Goal: Find contact information: Find contact information

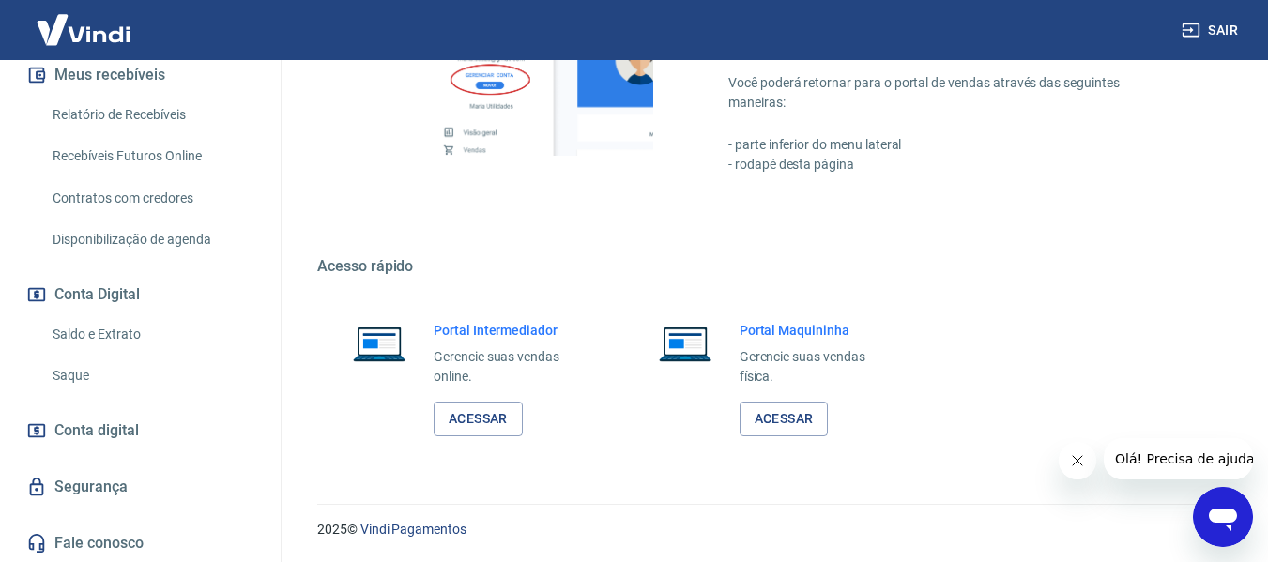
scroll to position [437, 0]
click at [124, 532] on link "Fale conosco" at bounding box center [141, 541] width 236 height 41
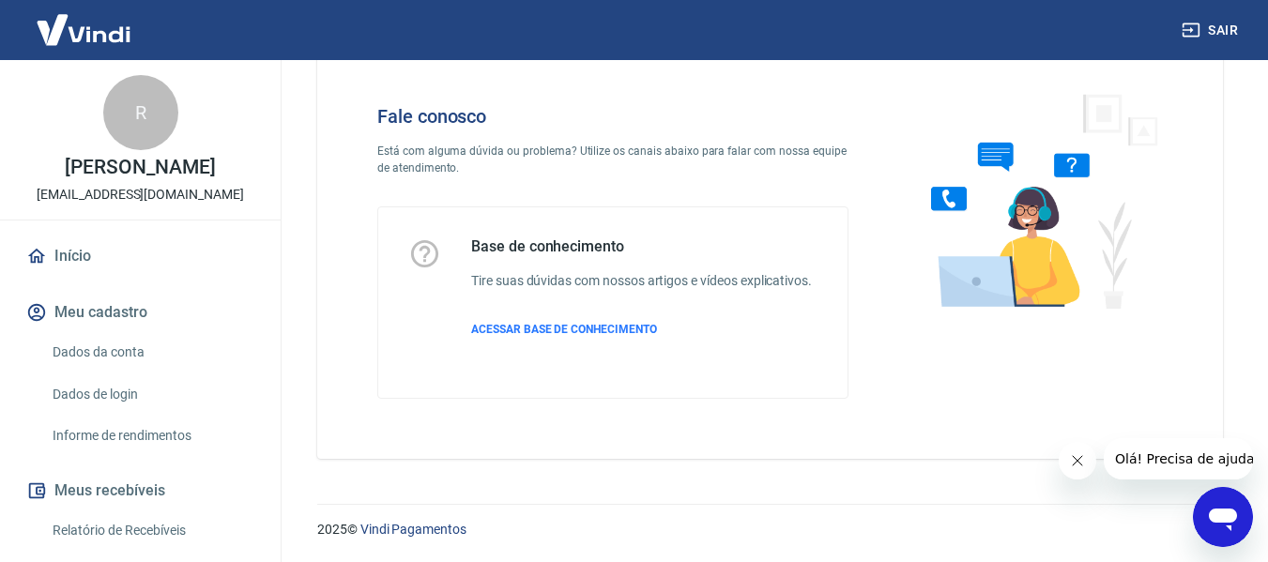
click at [112, 43] on img at bounding box center [84, 29] width 122 height 57
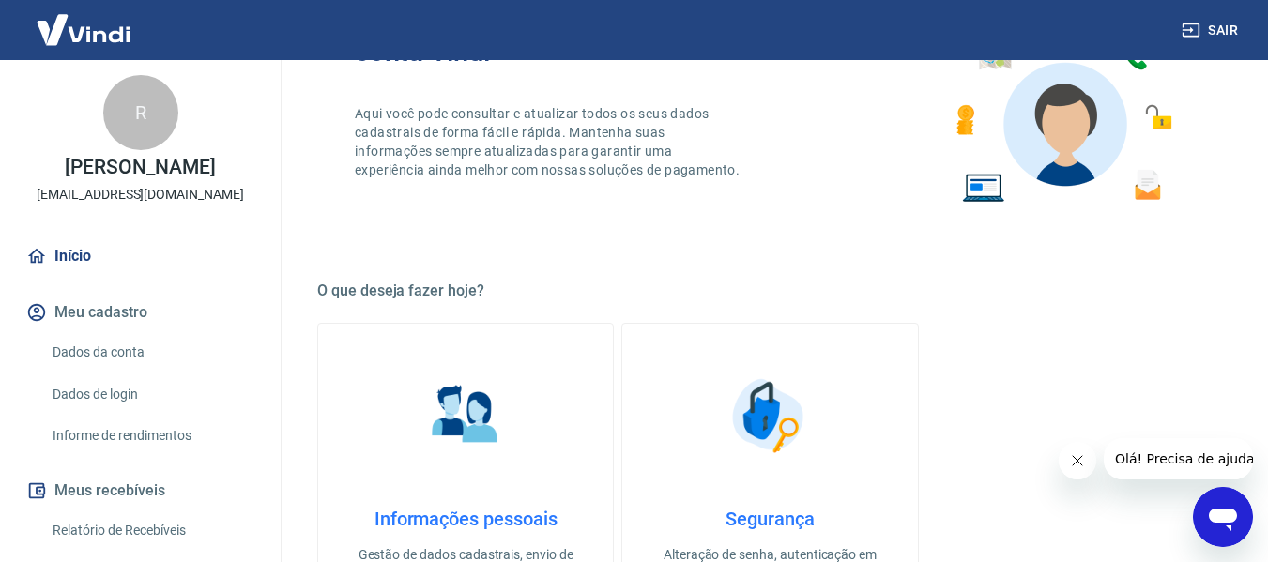
scroll to position [240, 0]
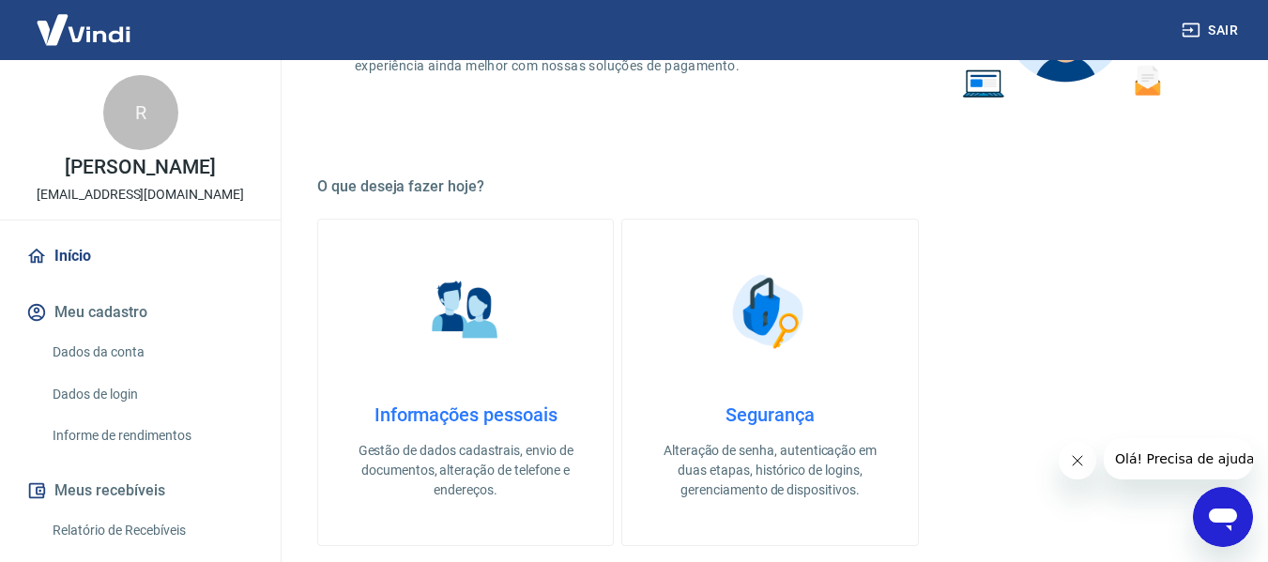
click at [505, 422] on h4 "Informações pessoais" at bounding box center [465, 415] width 235 height 23
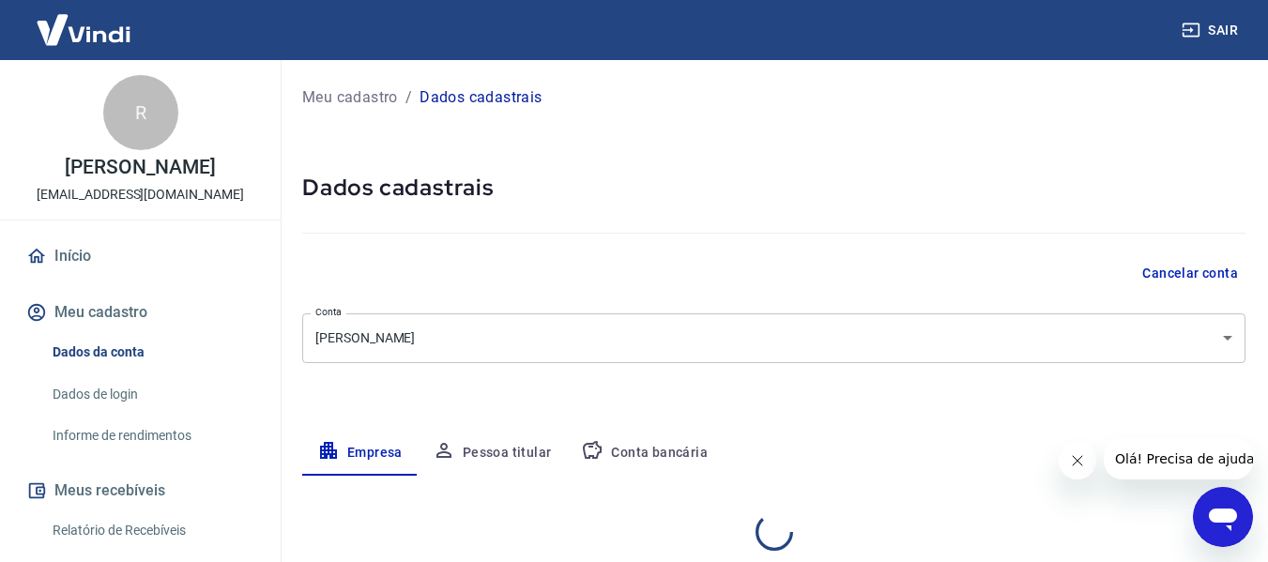
select select "MG"
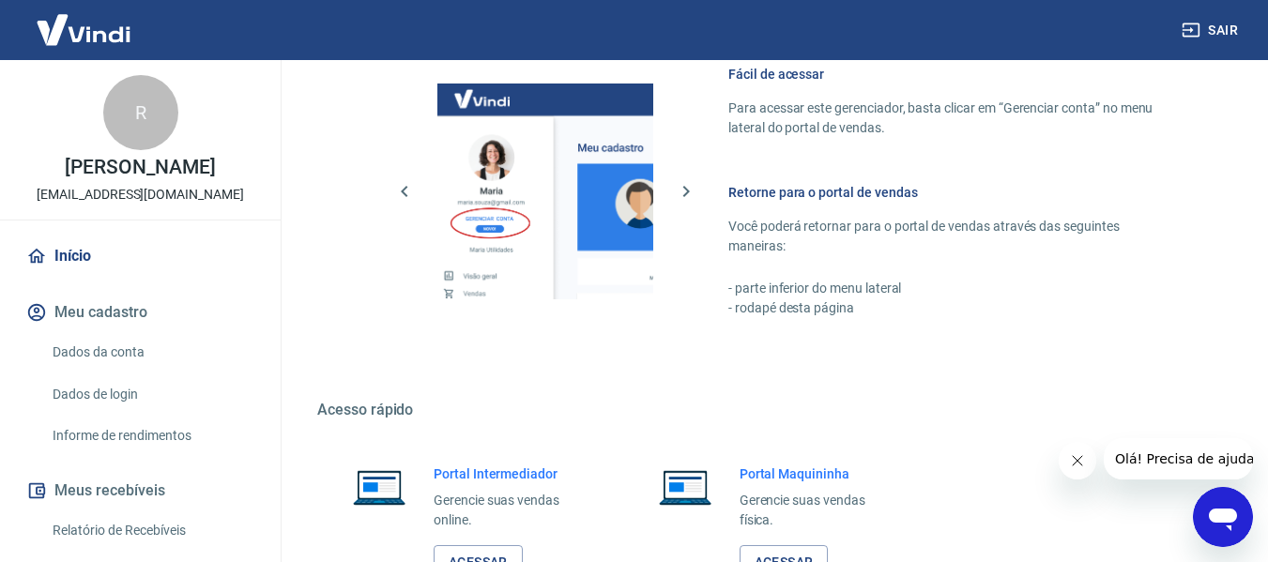
scroll to position [978, 0]
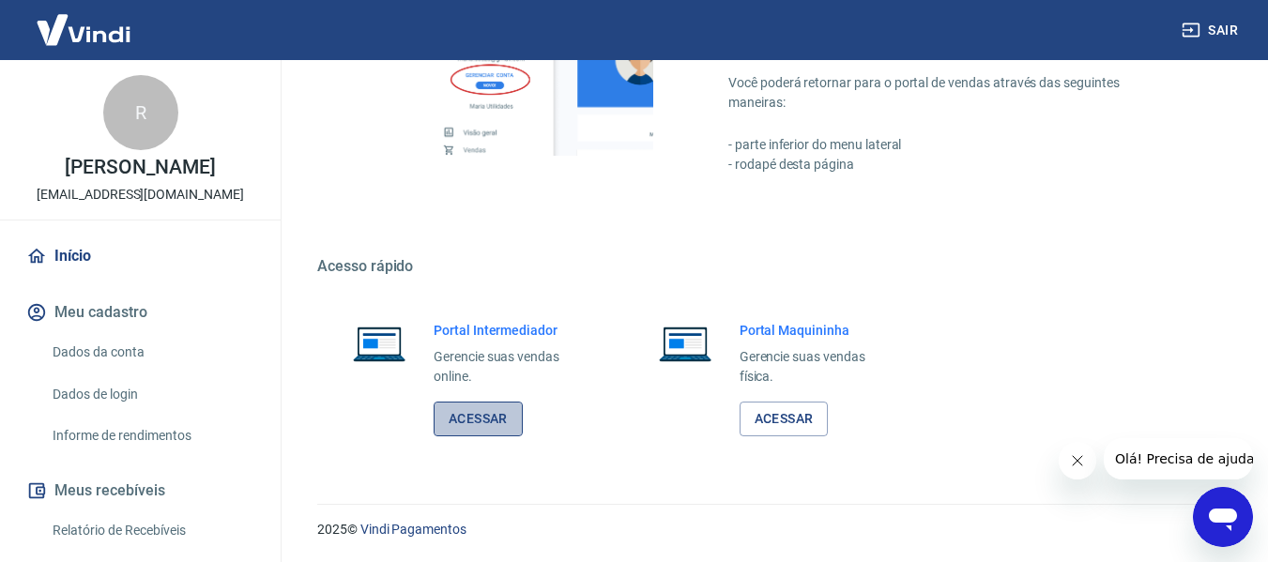
click at [466, 425] on link "Acessar" at bounding box center [478, 419] width 89 height 35
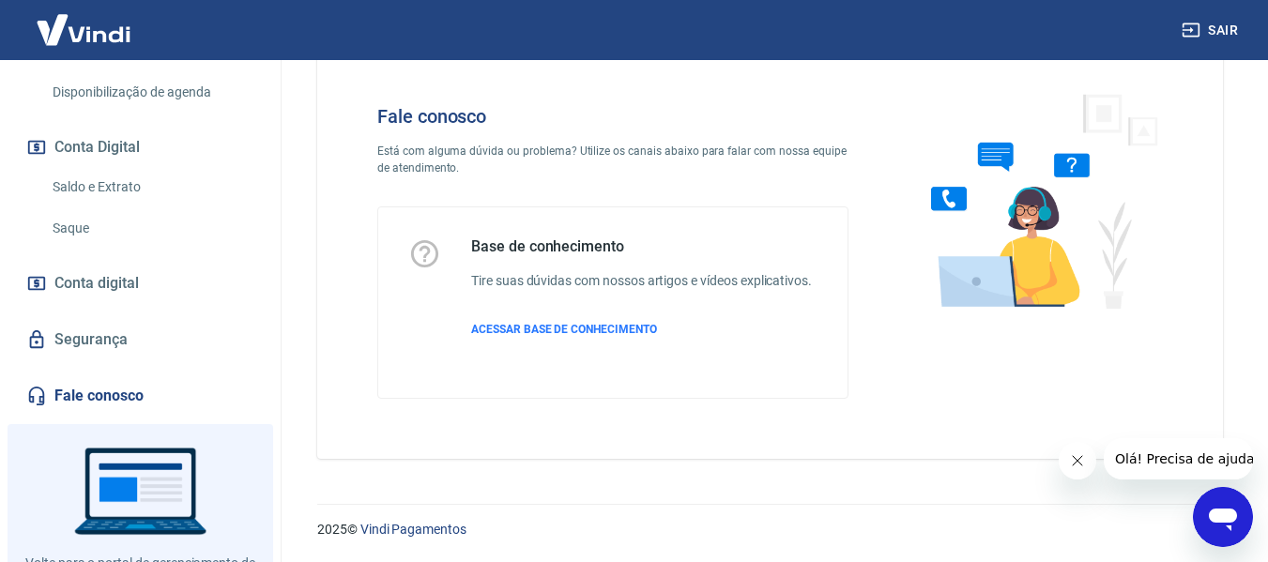
scroll to position [665, 0]
